Goal: Information Seeking & Learning: Learn about a topic

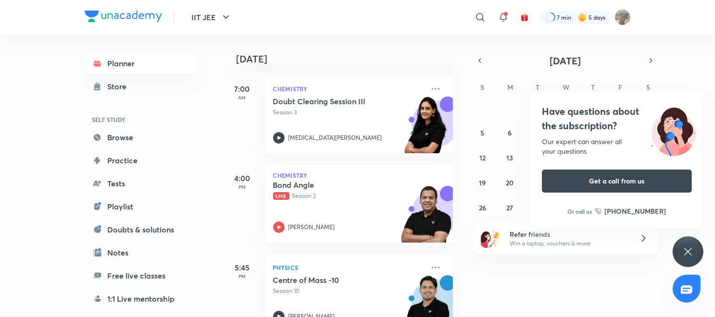
scroll to position [45, 0]
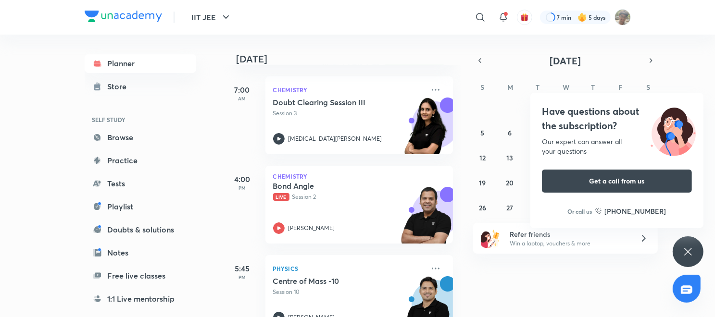
click at [687, 254] on icon at bounding box center [688, 252] width 12 height 12
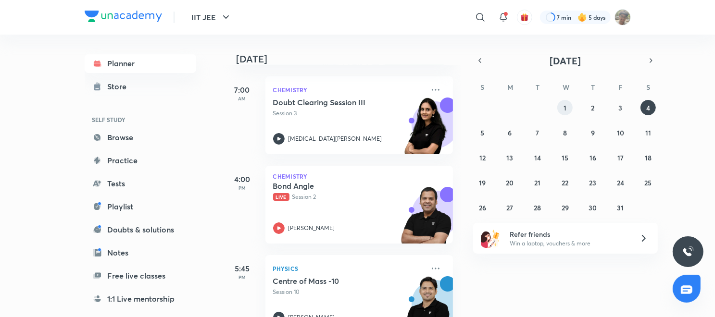
click at [569, 105] on button "1" at bounding box center [564, 107] width 15 height 15
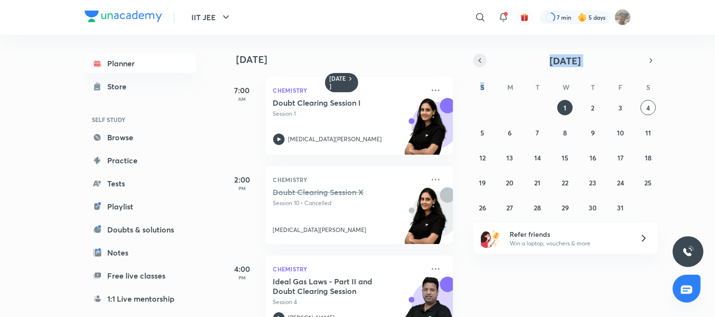
drag, startPoint x: 485, startPoint y: 75, endPoint x: 481, endPoint y: 65, distance: 9.7
click at [481, 65] on div "October 2025 S M T W T F S 28 29 30 1 2 3 4 5 6 7 8 9 10 11 12 13 14 15 16 17 1…" at bounding box center [565, 135] width 185 height 162
click at [481, 65] on button "button" at bounding box center [479, 60] width 13 height 13
click at [512, 207] on abbr "29" at bounding box center [509, 207] width 7 height 9
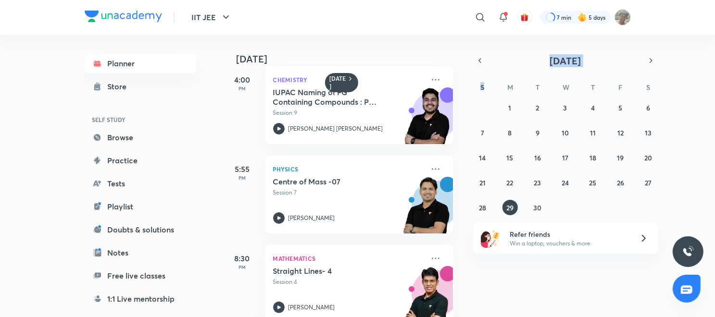
scroll to position [214, 0]
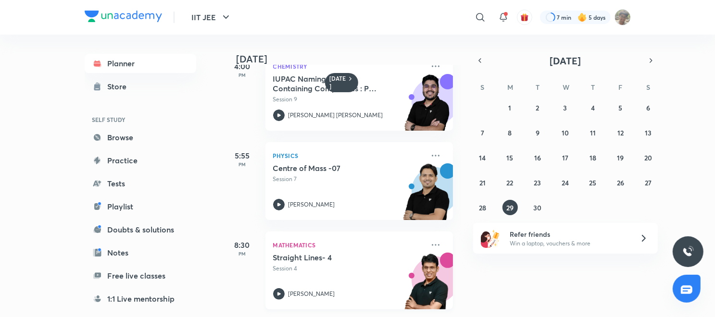
click at [283, 288] on div at bounding box center [279, 294] width 12 height 12
